Goal: Information Seeking & Learning: Learn about a topic

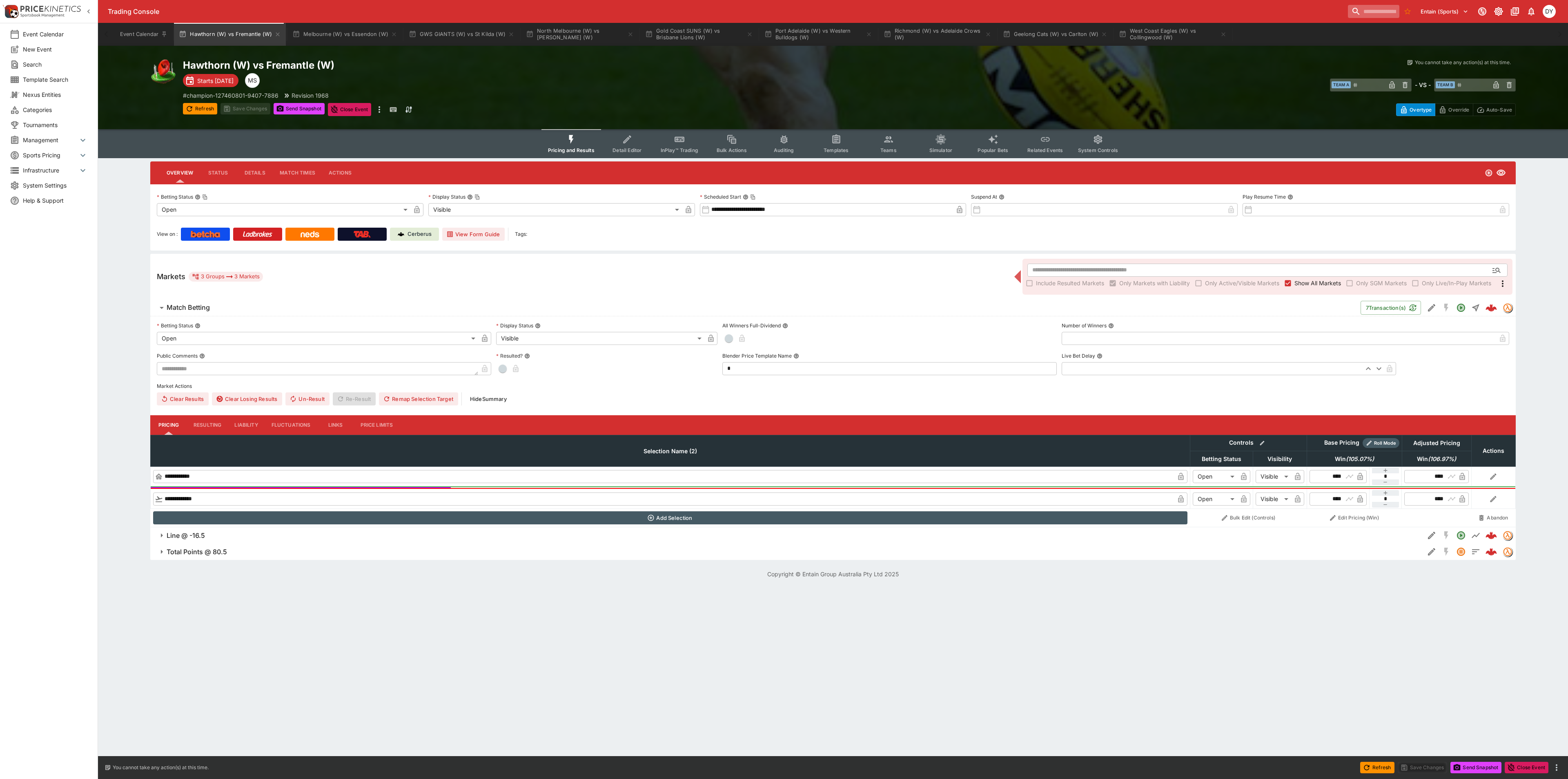
click at [1350, 10] on input "search" at bounding box center [1373, 11] width 52 height 13
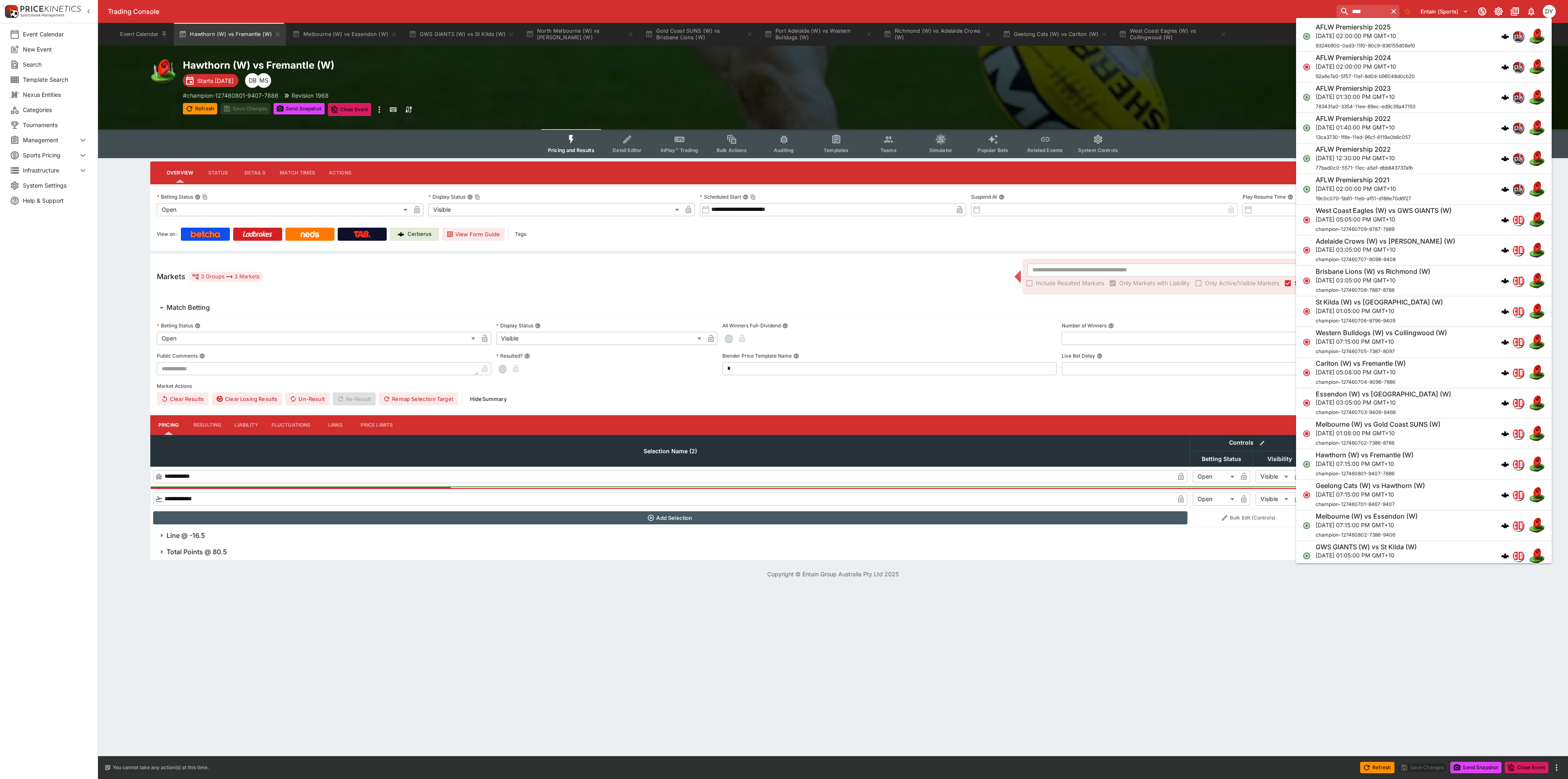
type input "****"
click at [1362, 27] on h6 "AFLW Premiership 2025" at bounding box center [1353, 27] width 75 height 9
